Goal: Transaction & Acquisition: Book appointment/travel/reservation

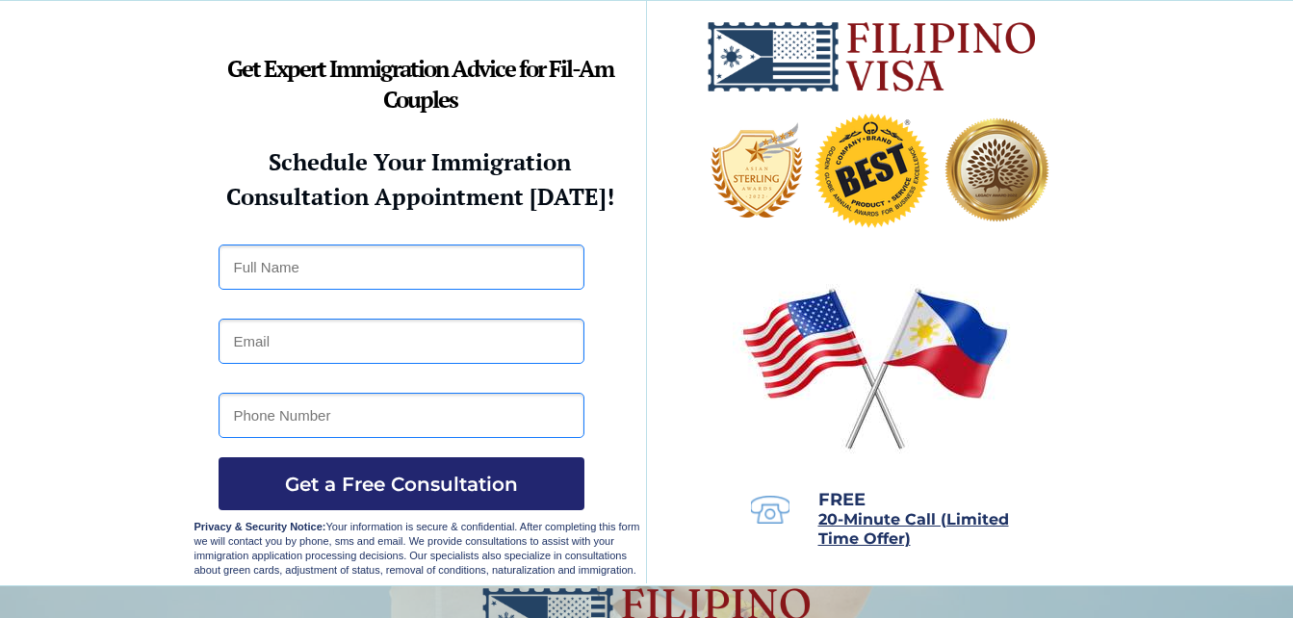
click at [776, 65] on img at bounding box center [872, 56] width 332 height 73
click at [834, 361] on img at bounding box center [875, 367] width 285 height 183
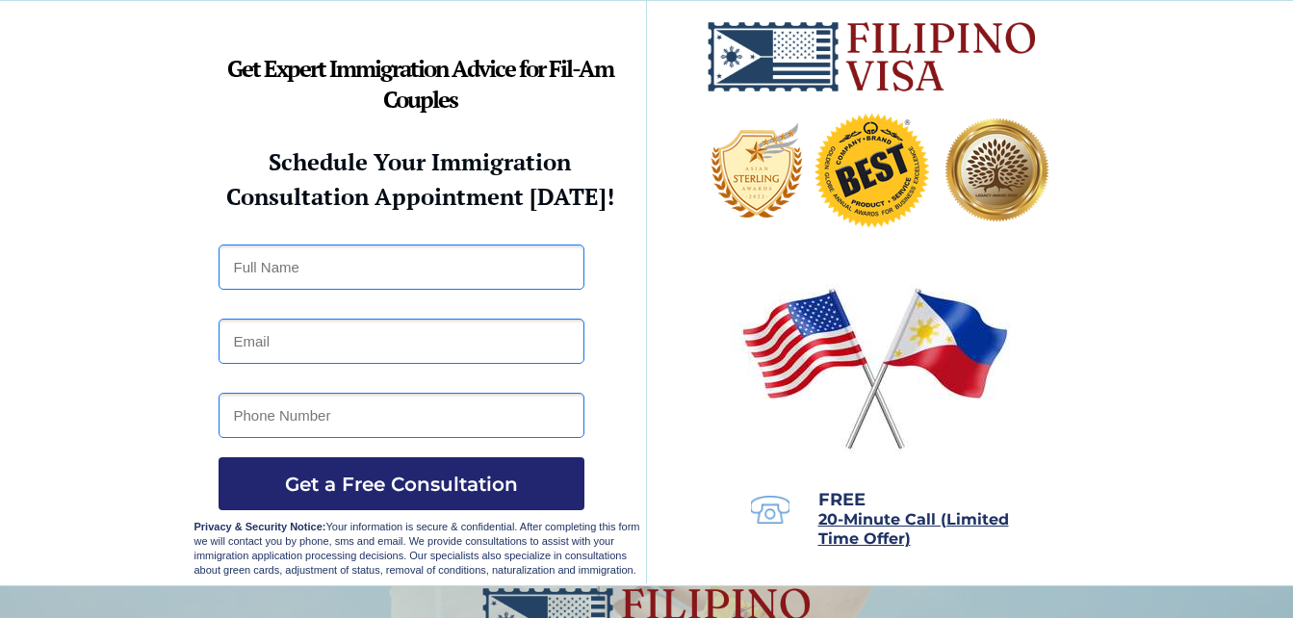
click at [834, 361] on img at bounding box center [875, 367] width 285 height 183
click at [459, 493] on span "Get a Free Consultation" at bounding box center [402, 484] width 366 height 23
click at [838, 505] on span "FREE" at bounding box center [841, 499] width 47 height 21
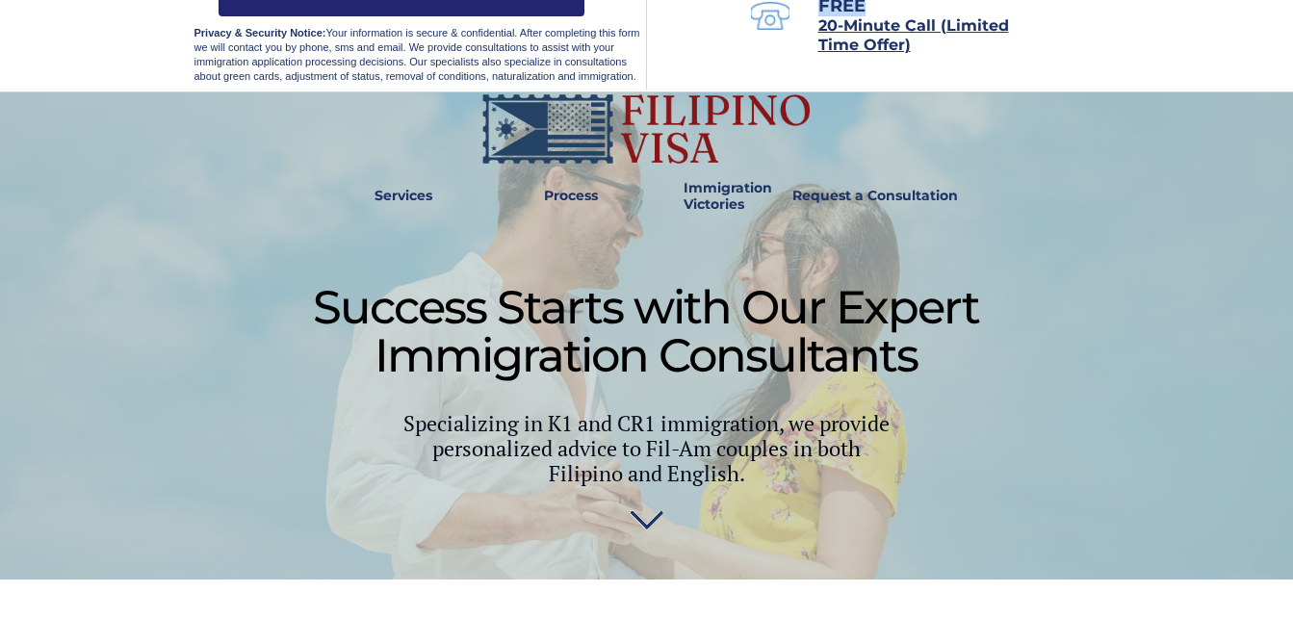
scroll to position [501, 0]
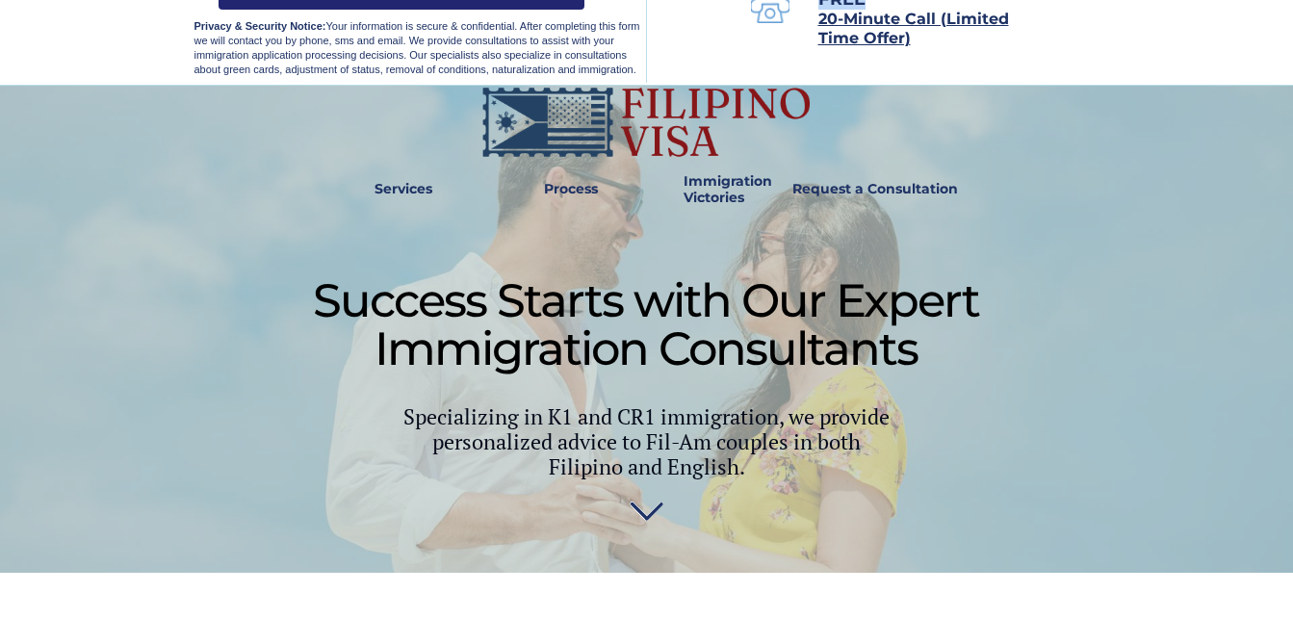
click at [580, 135] on img at bounding box center [646, 122] width 332 height 73
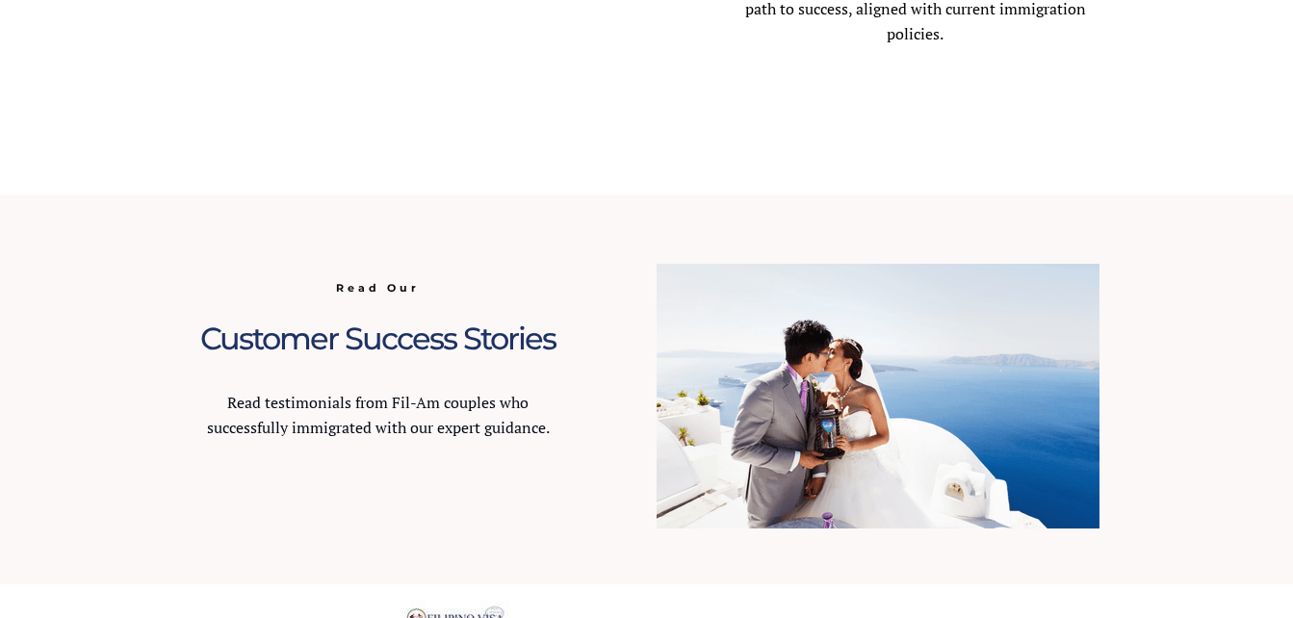
scroll to position [1707, 0]
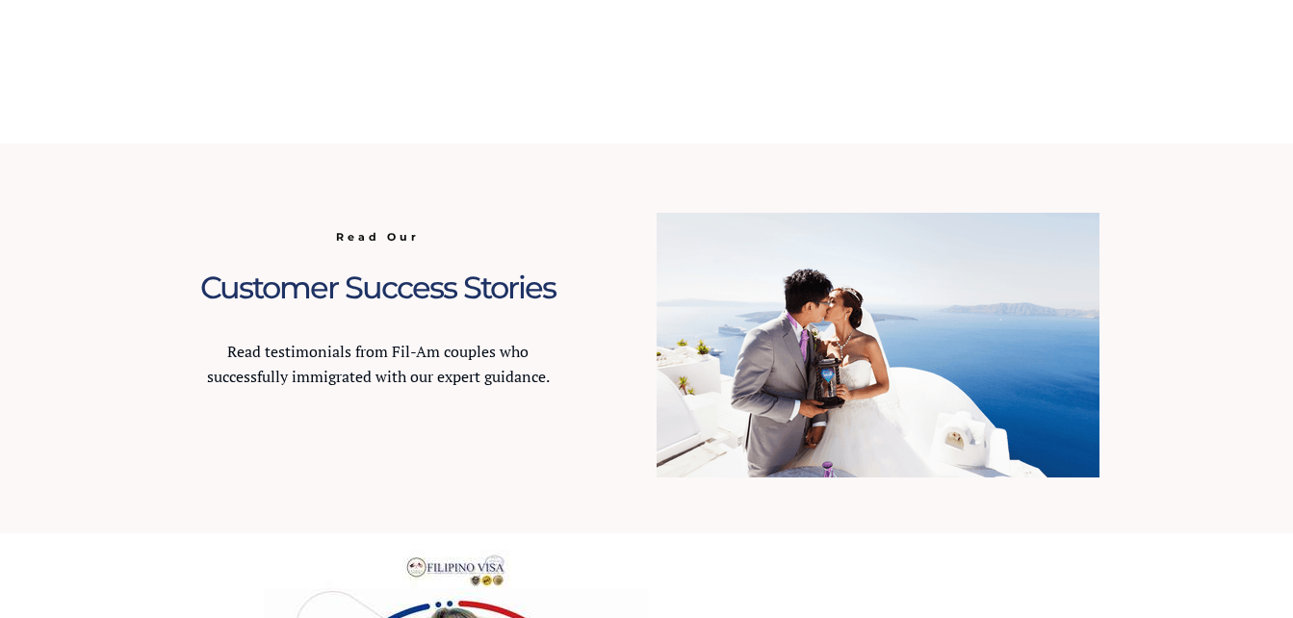
click at [793, 330] on img at bounding box center [878, 345] width 443 height 265
click at [388, 239] on span "Read Our" at bounding box center [378, 236] width 84 height 13
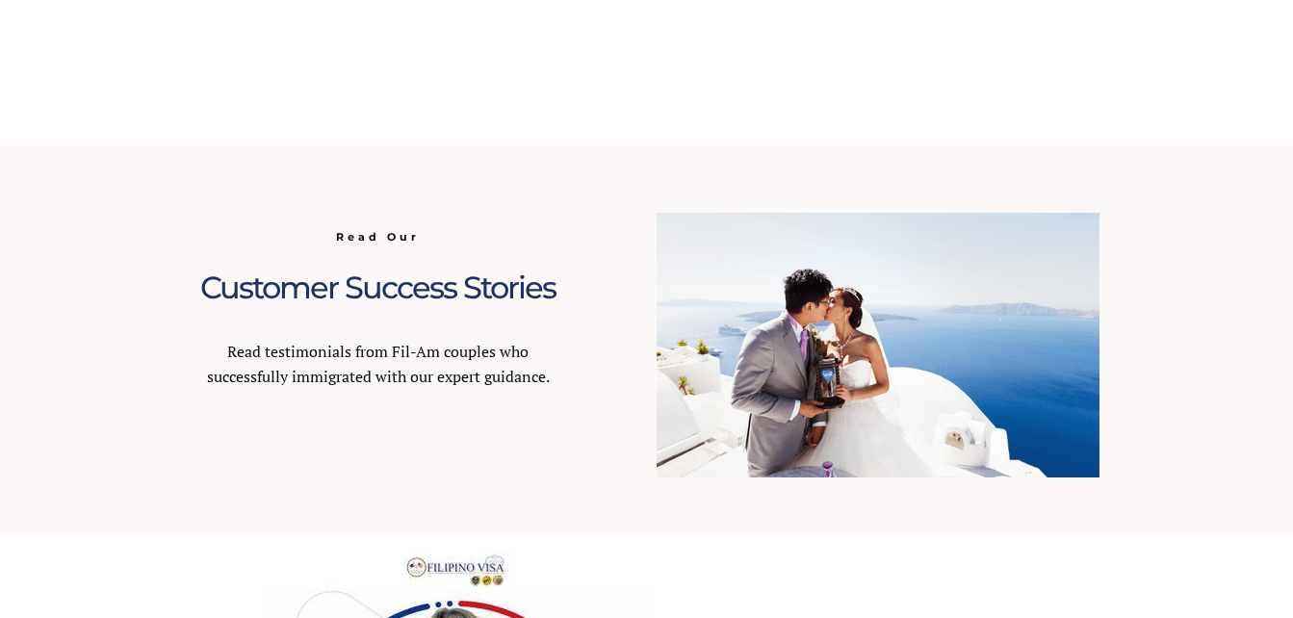
click at [388, 239] on span "Read Our" at bounding box center [378, 236] width 84 height 13
drag, startPoint x: 388, startPoint y: 239, endPoint x: 399, endPoint y: 362, distance: 123.7
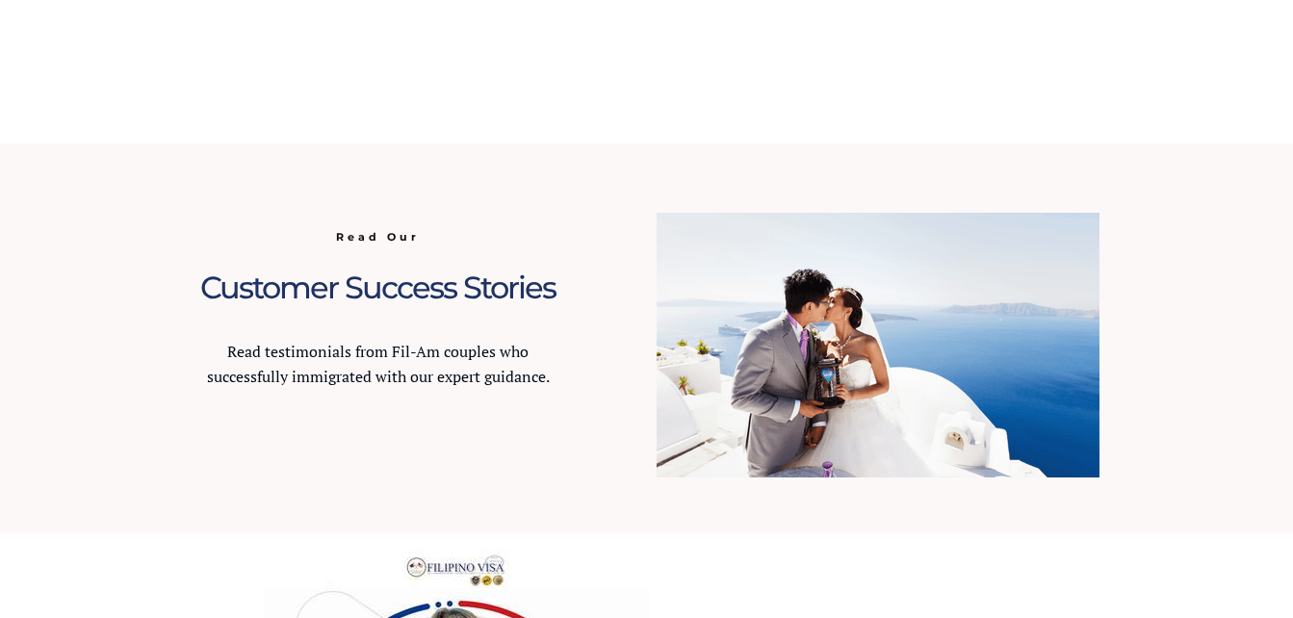
click at [399, 362] on p "Read testimonials from Fil-Am couples who successfully immigrated with our expe…" at bounding box center [378, 365] width 368 height 50
click at [396, 367] on p "Read testimonials from Fil-Am couples who successfully immigrated with our expe…" at bounding box center [378, 365] width 368 height 50
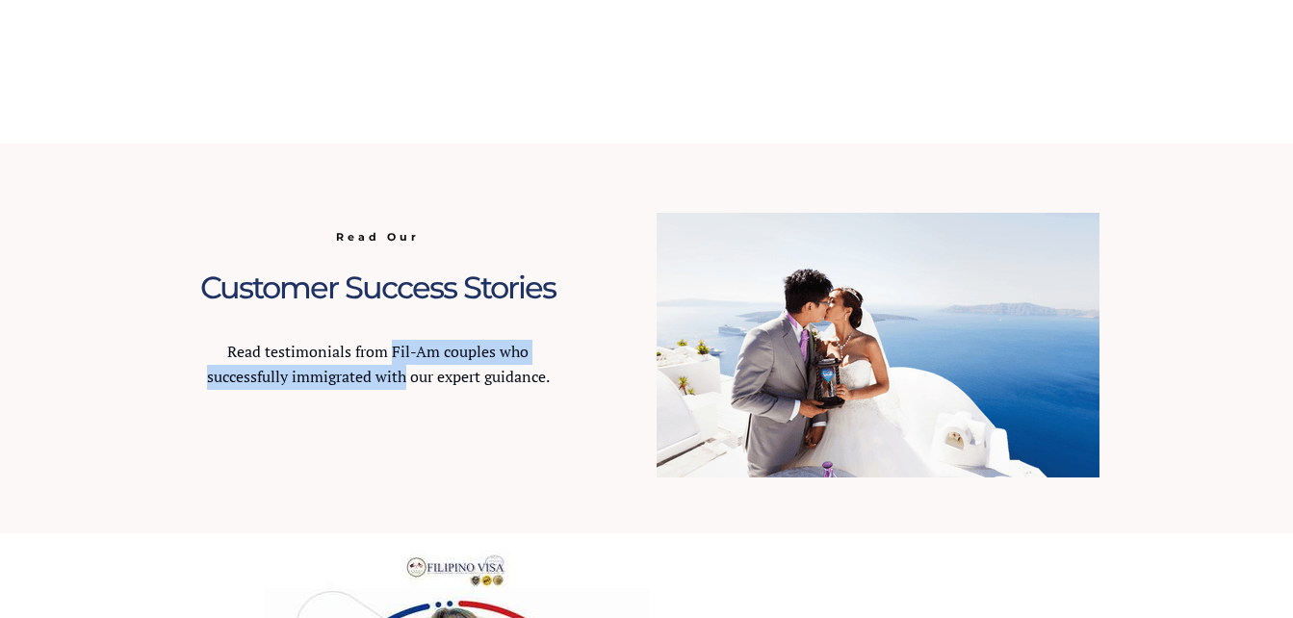
click at [396, 367] on span "Read testimonials from Fil-Am couples who successfully immigrated with our expe…" at bounding box center [378, 364] width 343 height 46
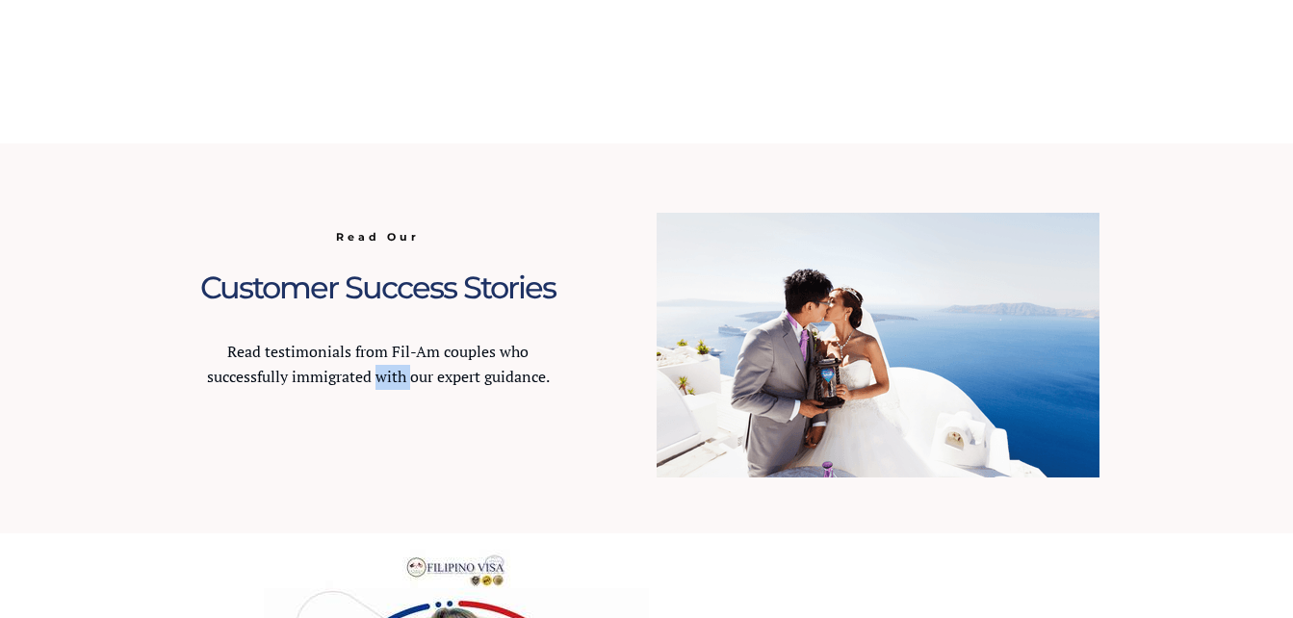
click at [396, 367] on span "Read testimonials from Fil-Am couples who successfully immigrated with our expe…" at bounding box center [378, 364] width 343 height 46
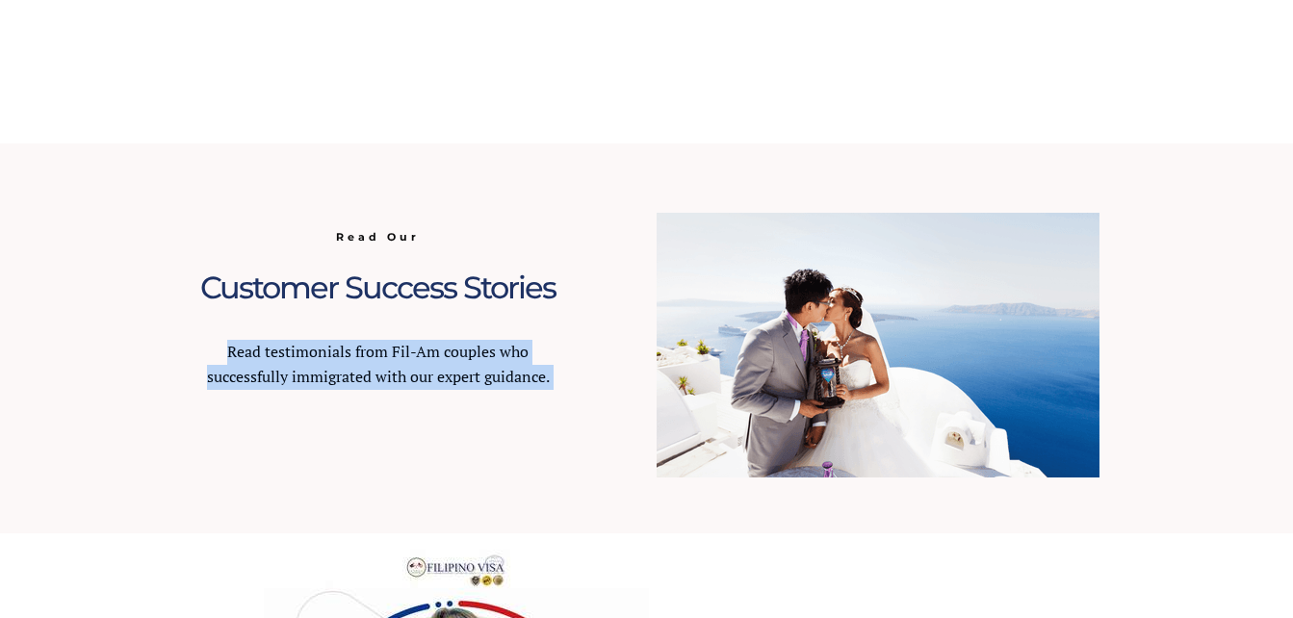
click at [396, 367] on span "Read testimonials from Fil-Am couples who successfully immigrated with our expe…" at bounding box center [378, 364] width 343 height 46
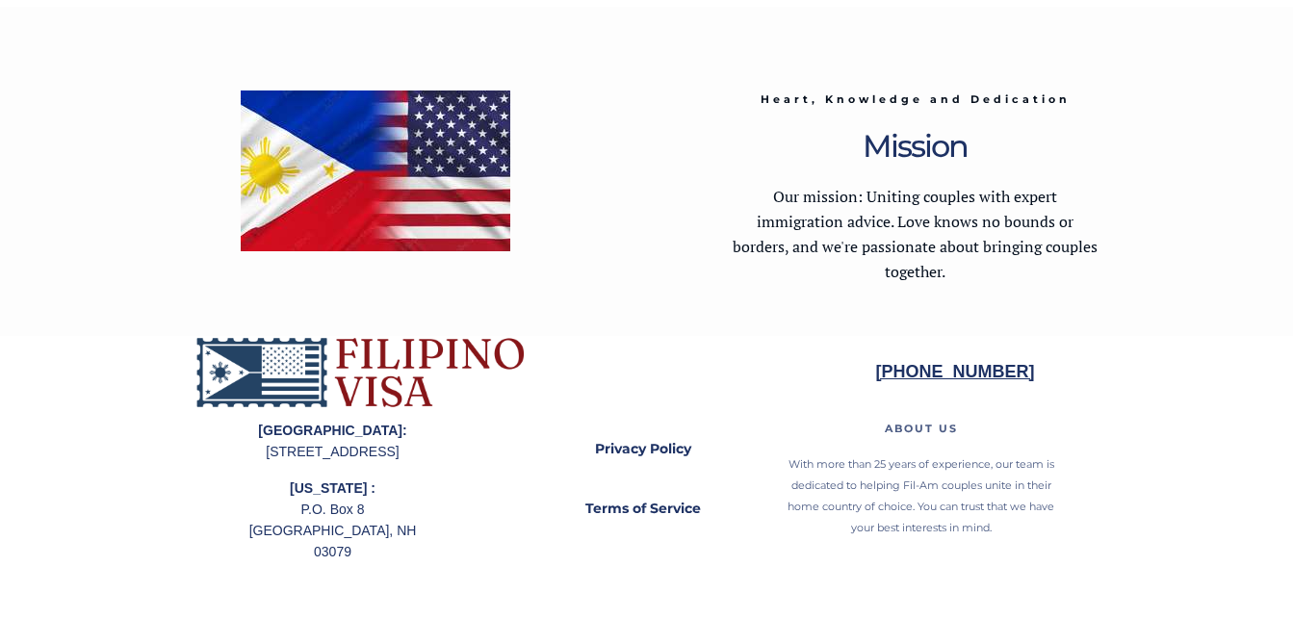
scroll to position [4011, 0]
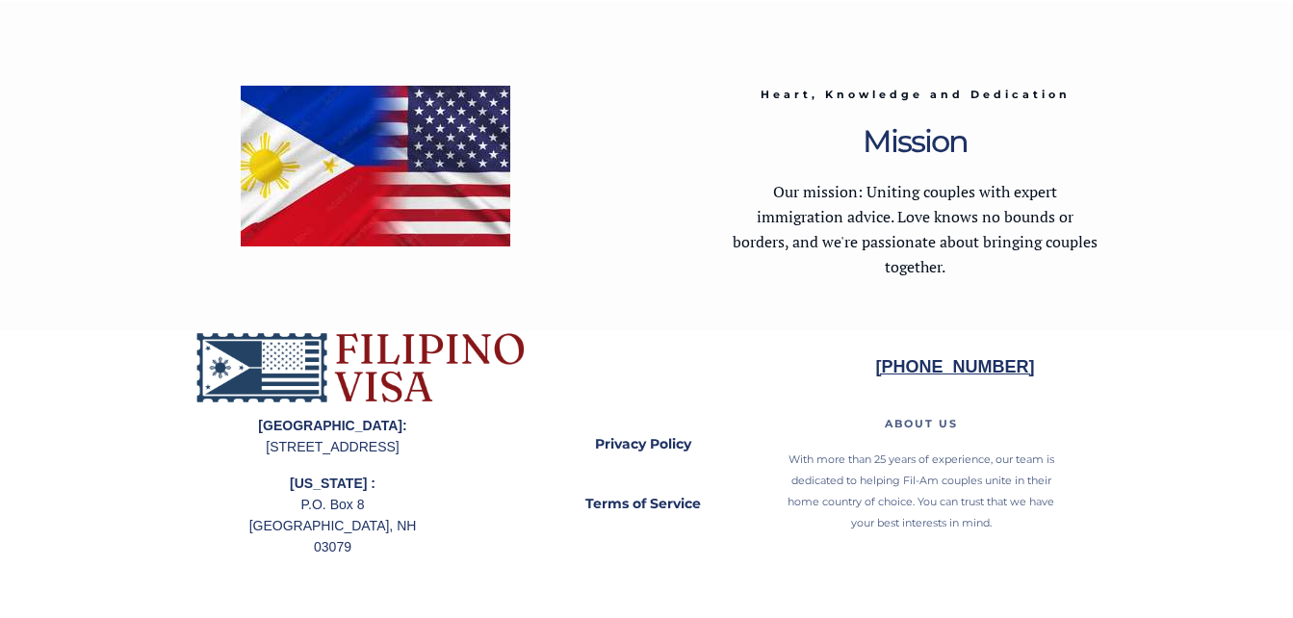
click at [368, 387] on img at bounding box center [360, 367] width 332 height 73
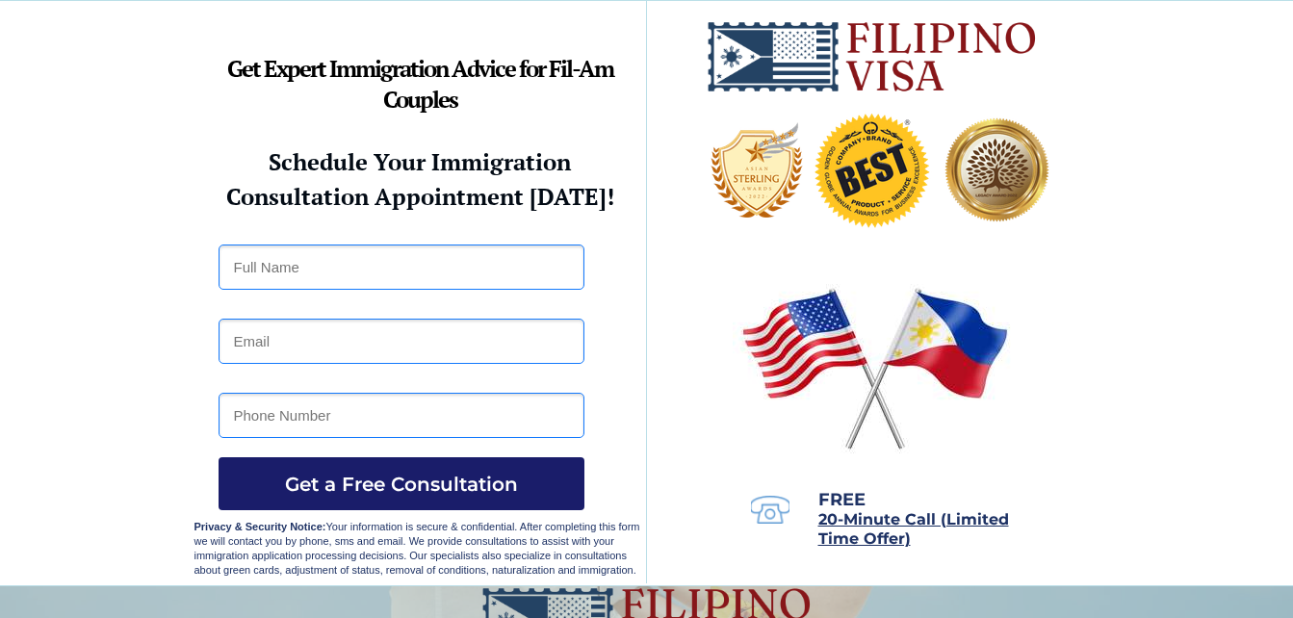
click at [439, 483] on span "Get a Free Consultation" at bounding box center [402, 484] width 366 height 23
click at [631, 598] on img at bounding box center [646, 622] width 332 height 73
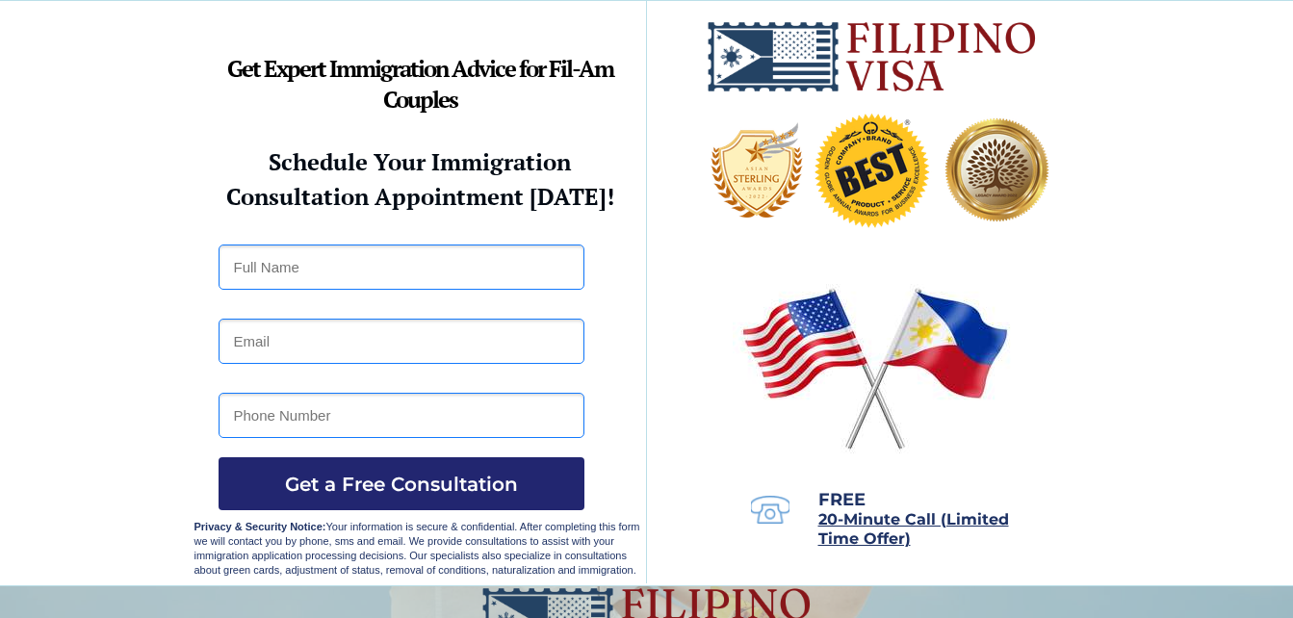
click at [631, 598] on img at bounding box center [646, 622] width 332 height 73
click at [864, 517] on span "20-Minute Call (Limited Time Offer)" at bounding box center [913, 529] width 191 height 38
